Goal: Information Seeking & Learning: Check status

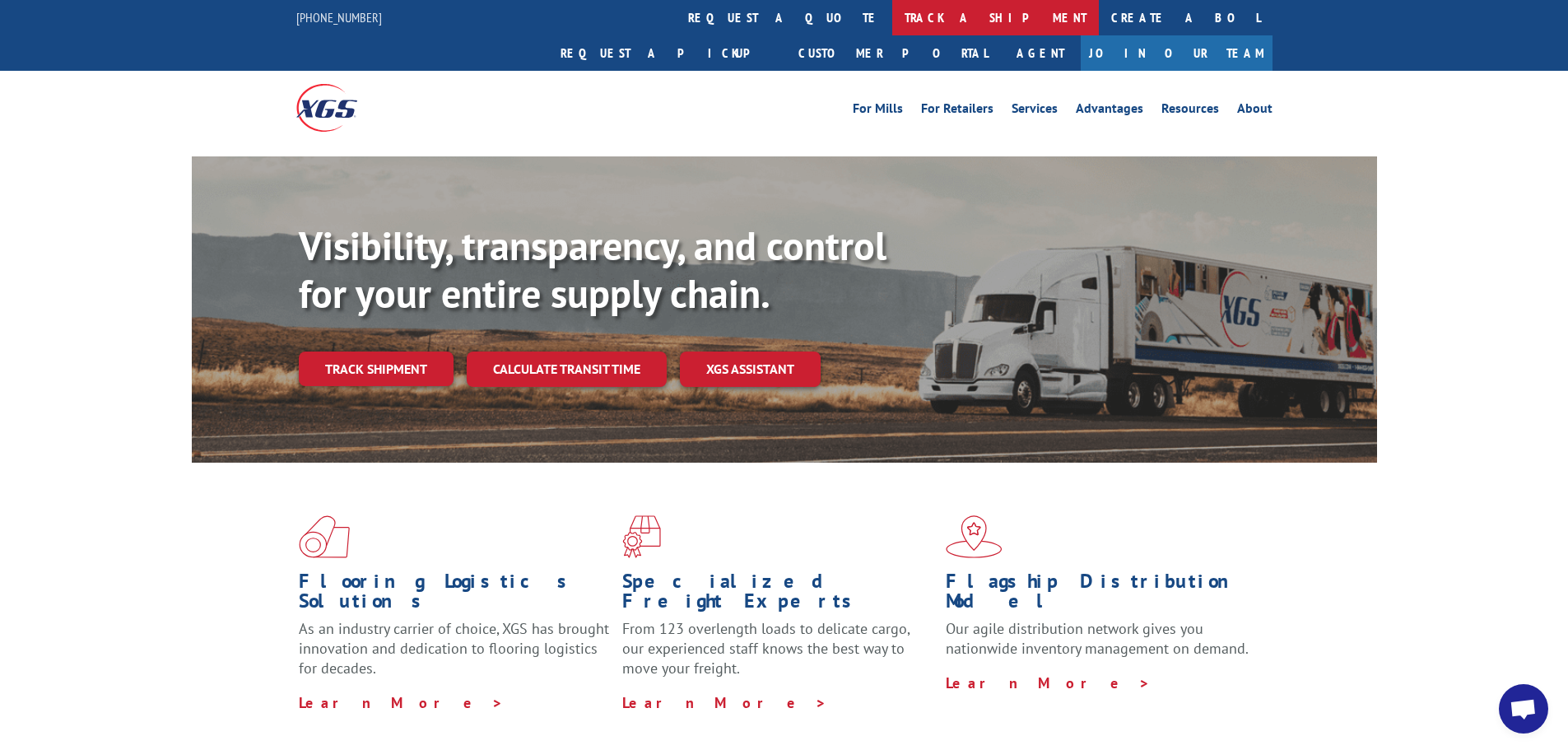
click at [893, 15] on link "track a shipment" at bounding box center [996, 18] width 206 height 36
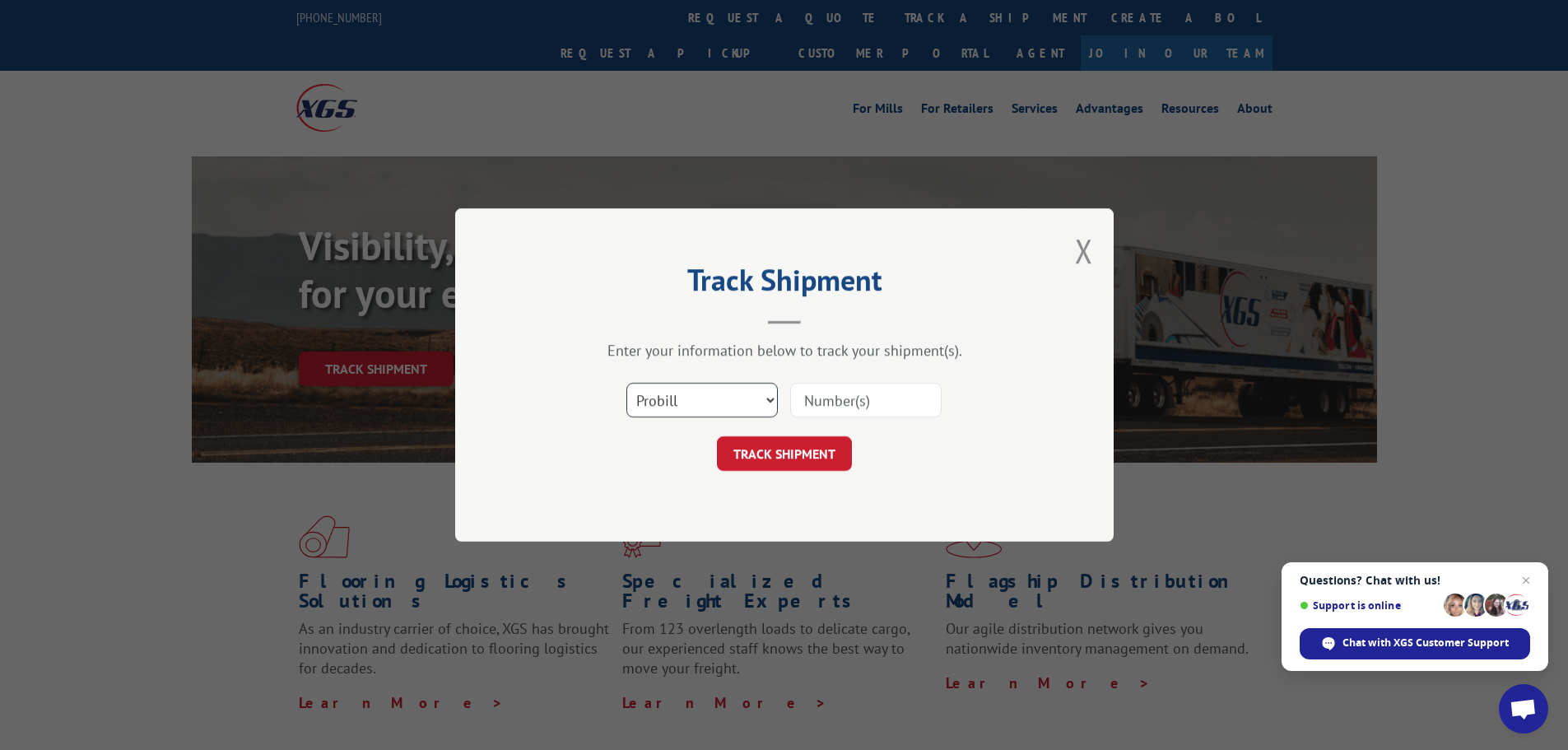
click at [737, 394] on select "Select category... Probill BOL PO" at bounding box center [701, 400] width 151 height 35
select select "bol"
click at [626, 383] on select "Select category... Probill BOL PO" at bounding box center [701, 400] width 151 height 35
click at [840, 414] on input at bounding box center [866, 400] width 151 height 35
type input "2839946"
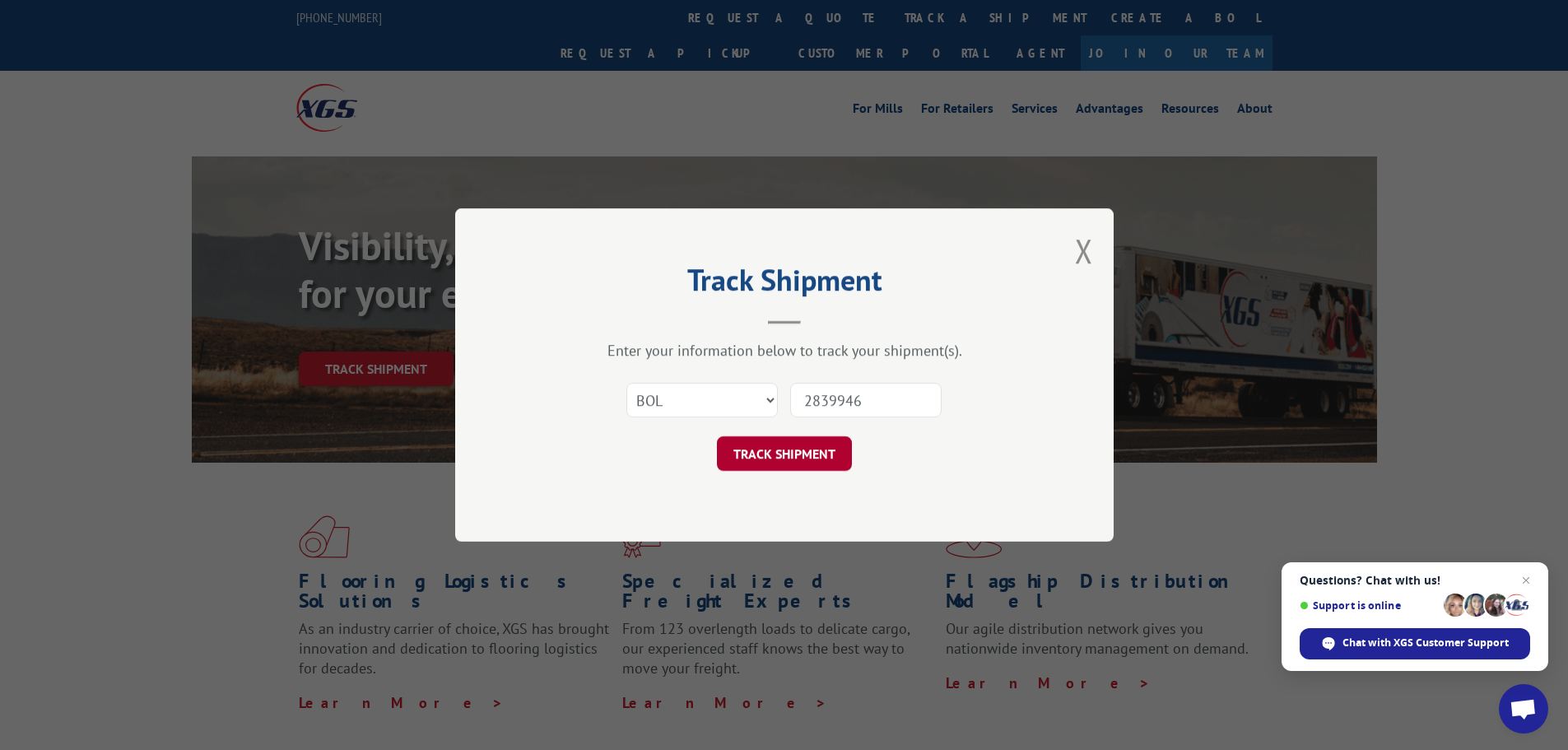
click at [798, 453] on button "TRACK SHIPMENT" at bounding box center [784, 454] width 135 height 35
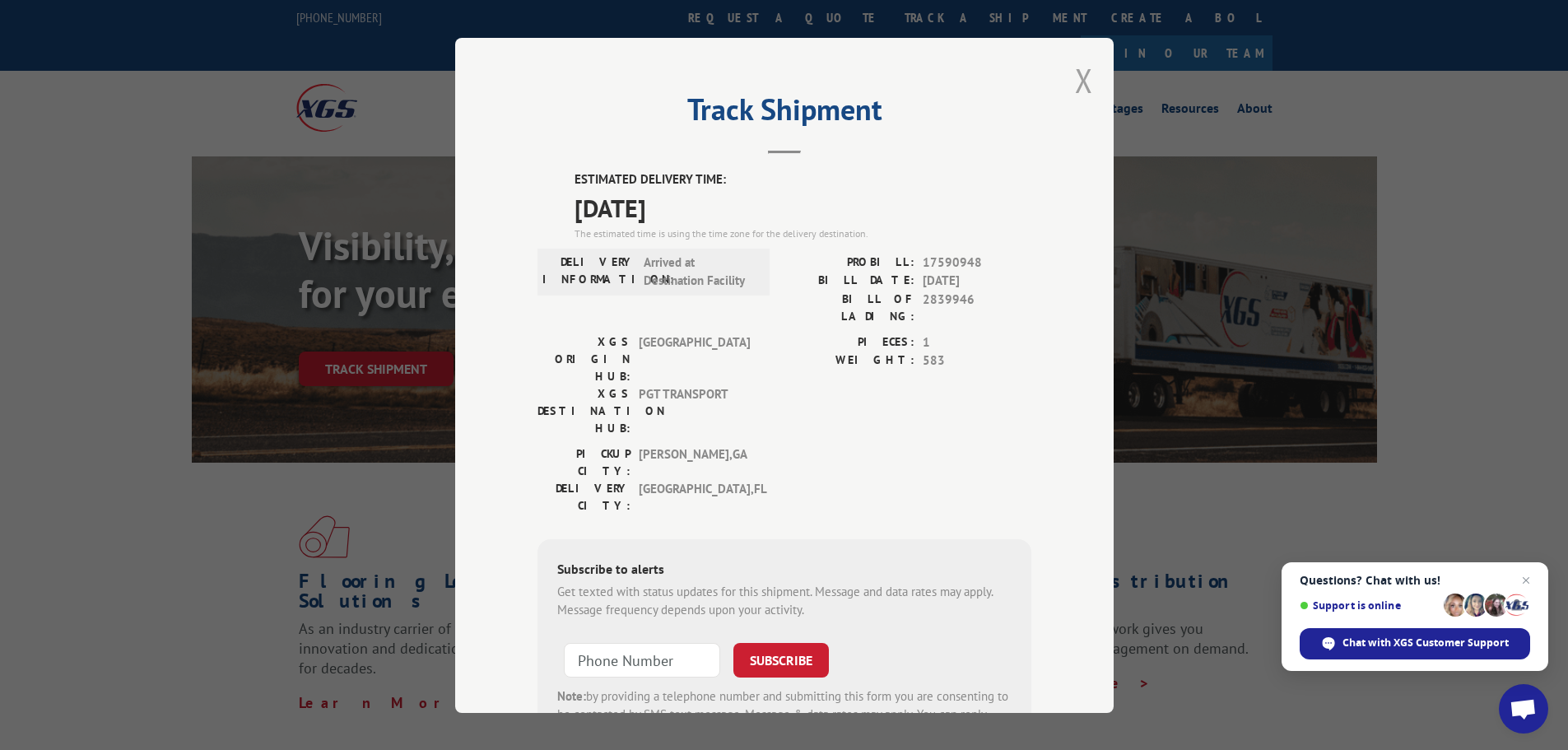
click at [1077, 87] on button "Close modal" at bounding box center [1084, 80] width 18 height 44
